Goal: Browse casually: Explore the website without a specific task or goal

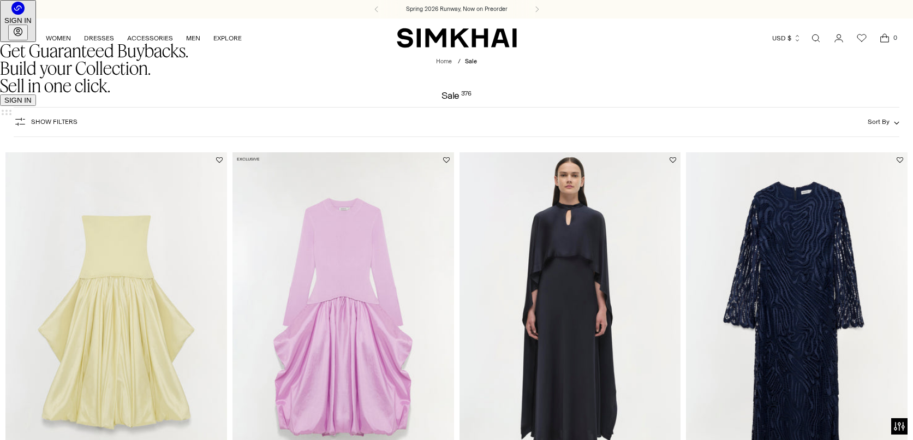
click at [32, 25] on div "SIGN IN" at bounding box center [17, 20] width 27 height 8
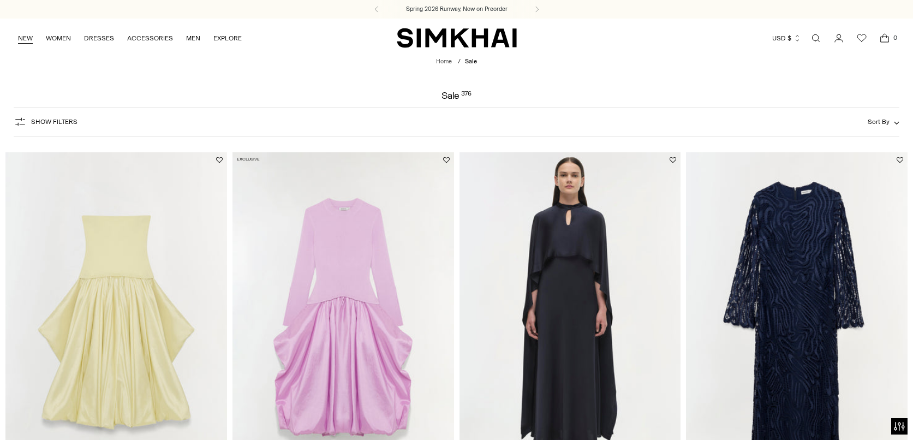
click at [24, 40] on link "NEW" at bounding box center [25, 38] width 15 height 24
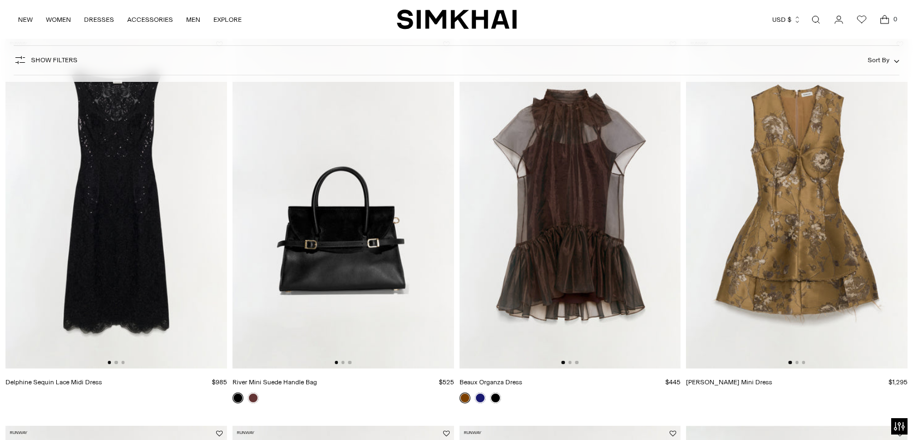
scroll to position [120, 0]
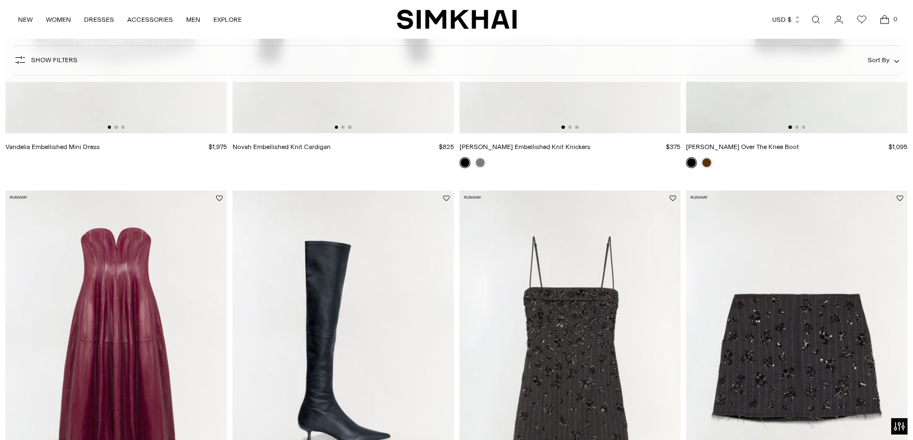
scroll to position [783, 0]
